Goal: Transaction & Acquisition: Purchase product/service

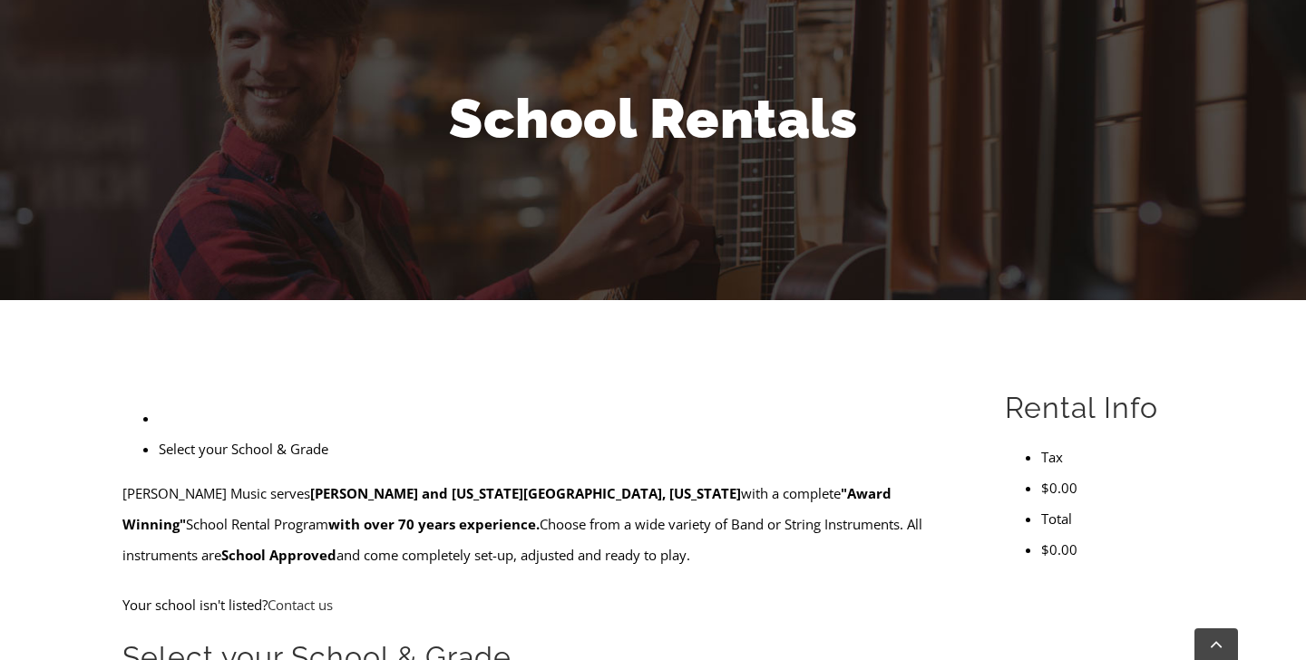
scroll to position [382, 0]
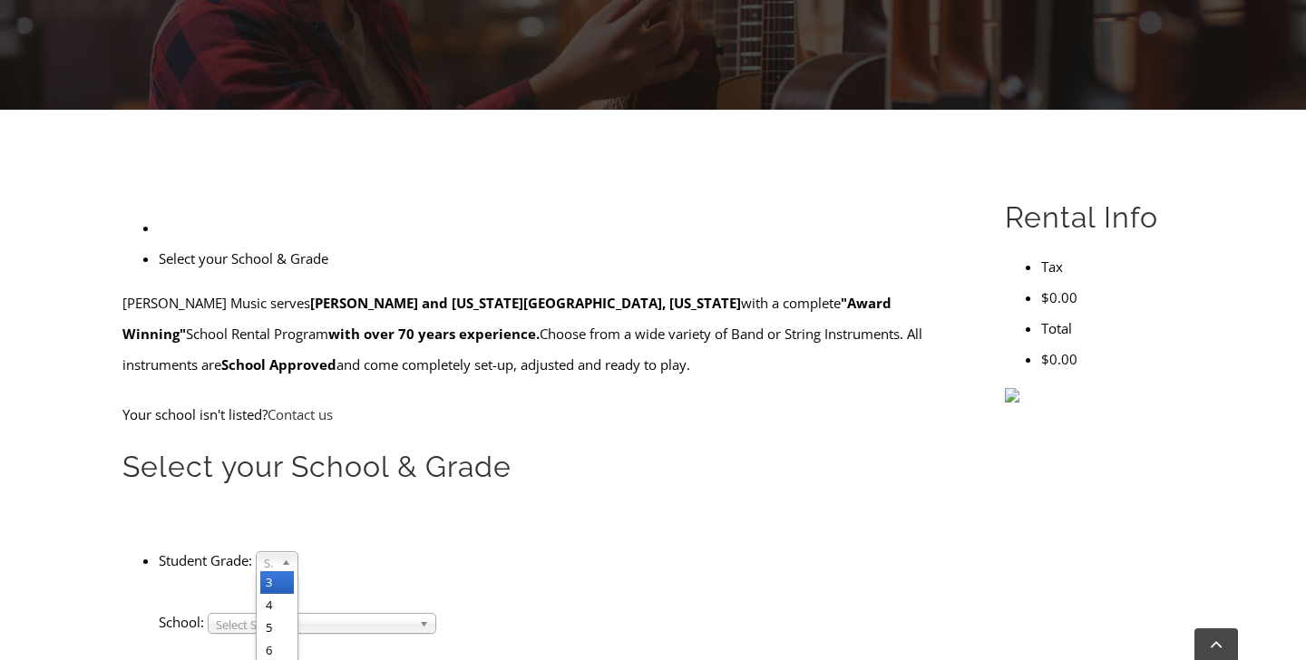
click at [274, 552] on span "Select Grade..." at bounding box center [269, 563] width 10 height 22
click at [294, 571] on li "3" at bounding box center [277, 582] width 34 height 23
click at [389, 614] on span "Select School..." at bounding box center [314, 625] width 196 height 22
type input "a"
type input "stark"
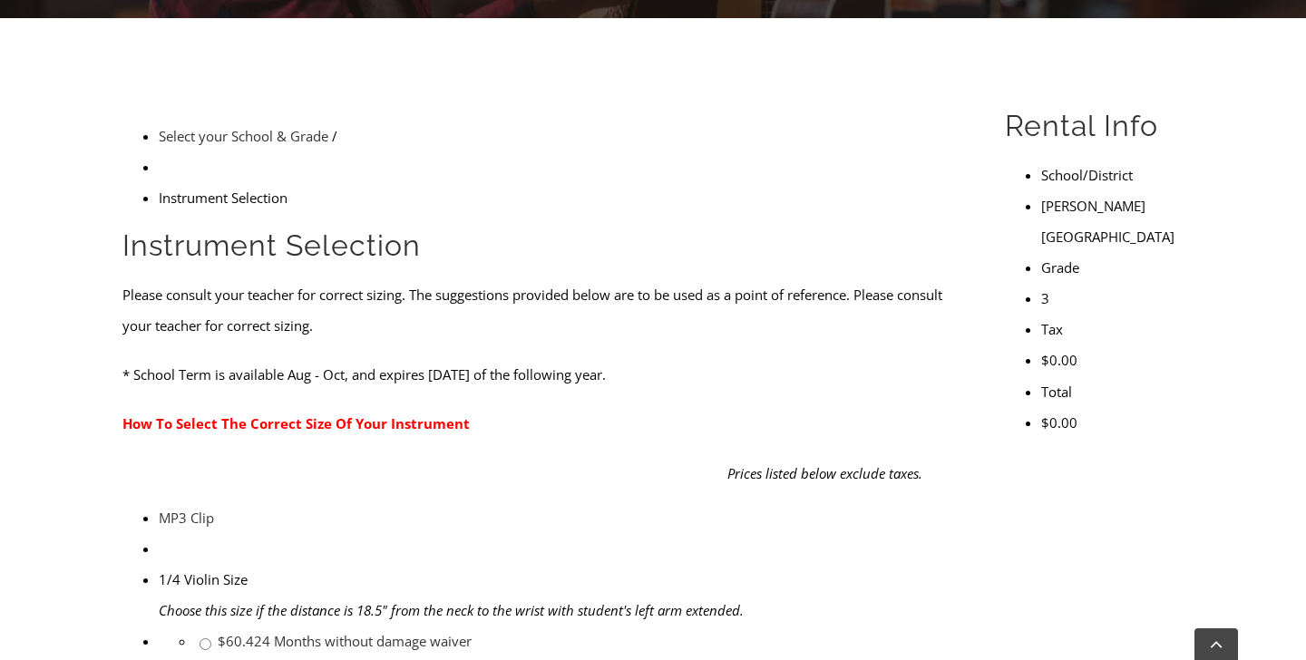
scroll to position [474, 0]
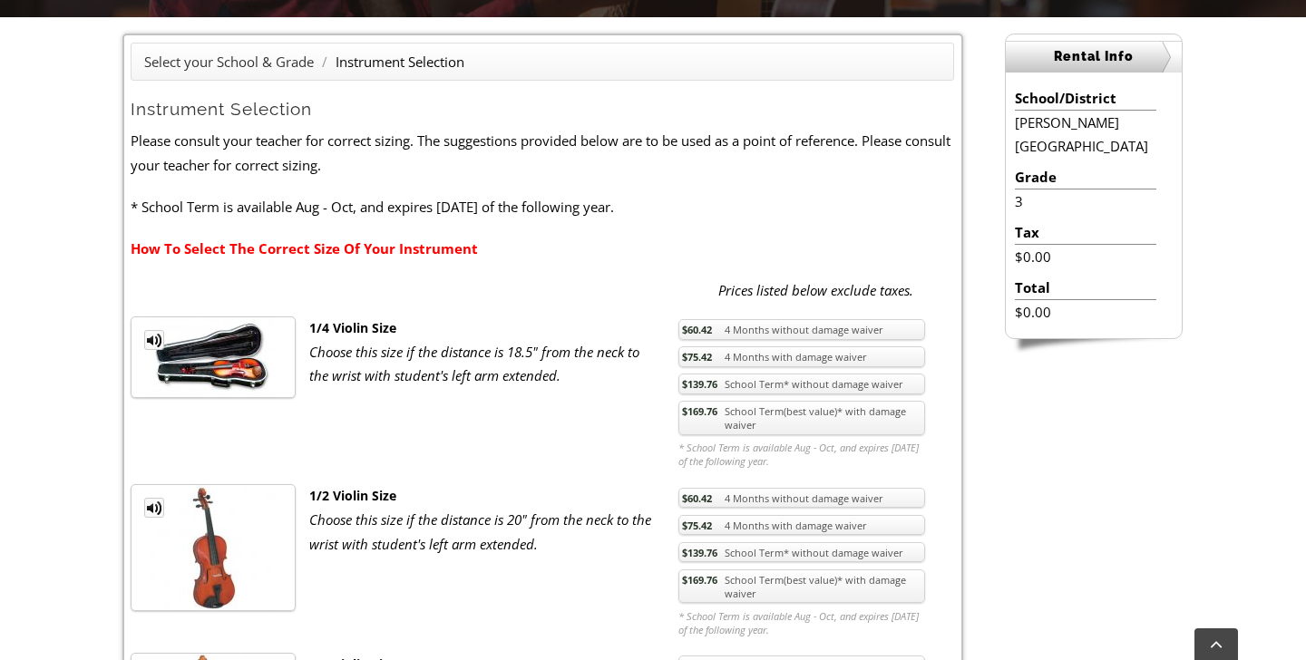
click at [786, 424] on link "$169.76 School Term(best value)* with damage waiver" at bounding box center [801, 418] width 247 height 34
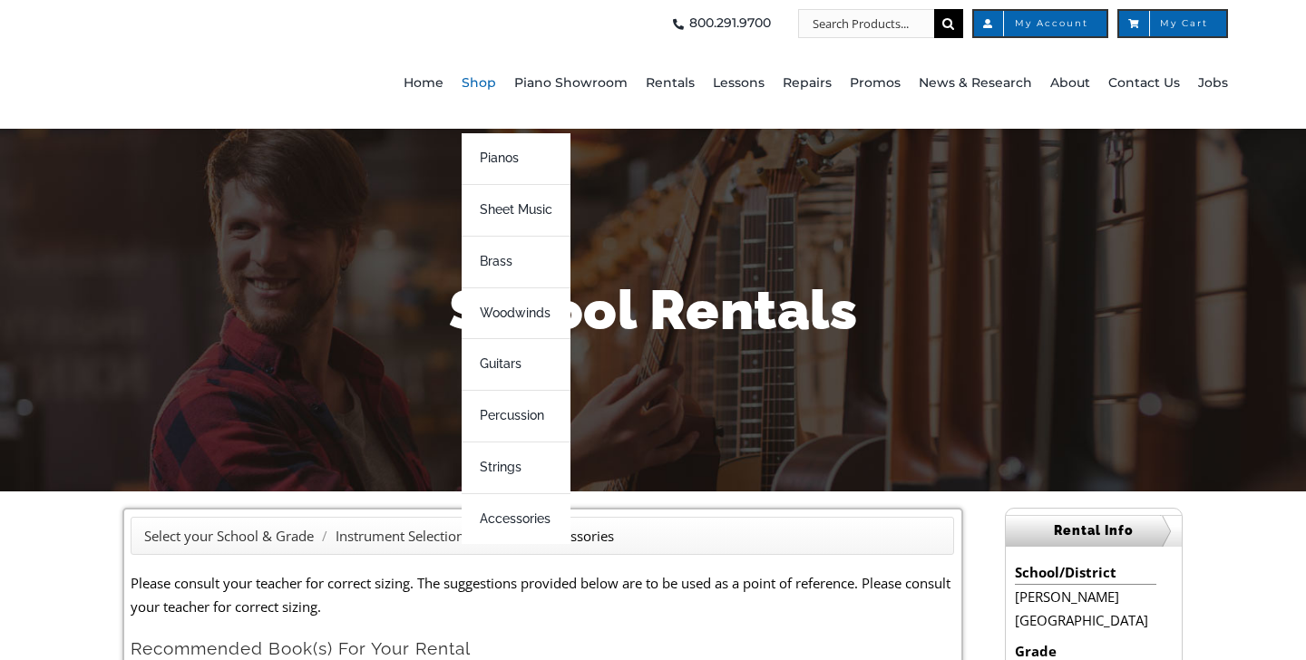
click at [496, 82] on span "Shop" at bounding box center [479, 83] width 34 height 29
